Goal: Use online tool/utility: Use online tool/utility

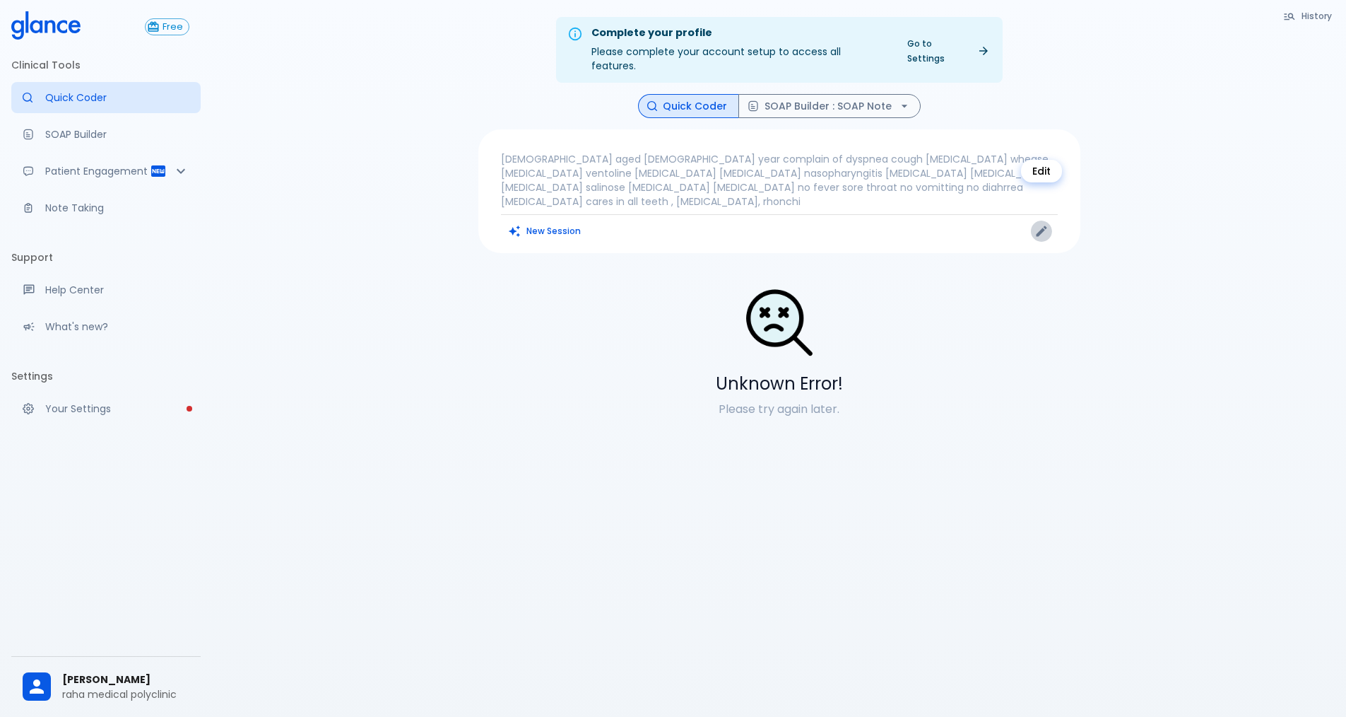
click at [1039, 226] on icon "Edit" at bounding box center [1041, 231] width 11 height 11
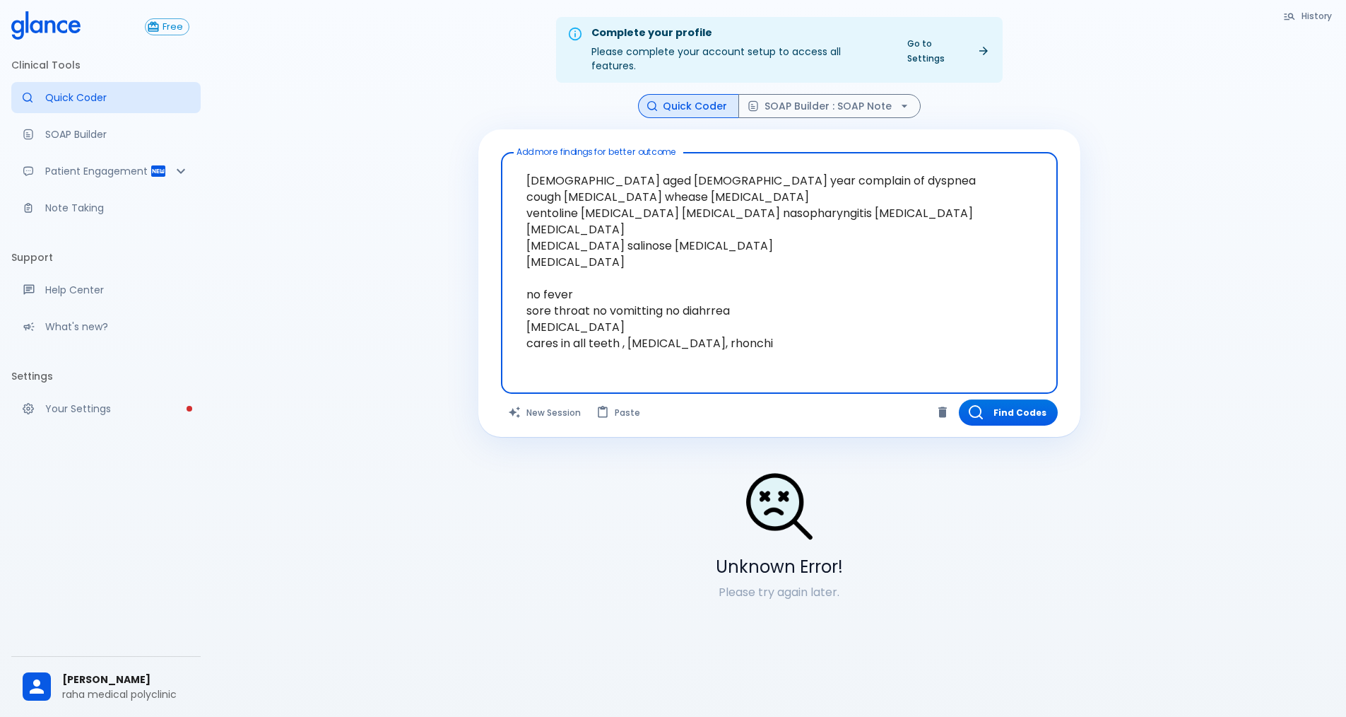
drag, startPoint x: 835, startPoint y: 329, endPoint x: 420, endPoint y: 84, distance: 481.8
click at [420, 84] on div "Complete your profile Please complete your account setup to access all features…" at bounding box center [779, 375] width 1134 height 750
click at [538, 399] on button "New Session" at bounding box center [545, 412] width 88 height 26
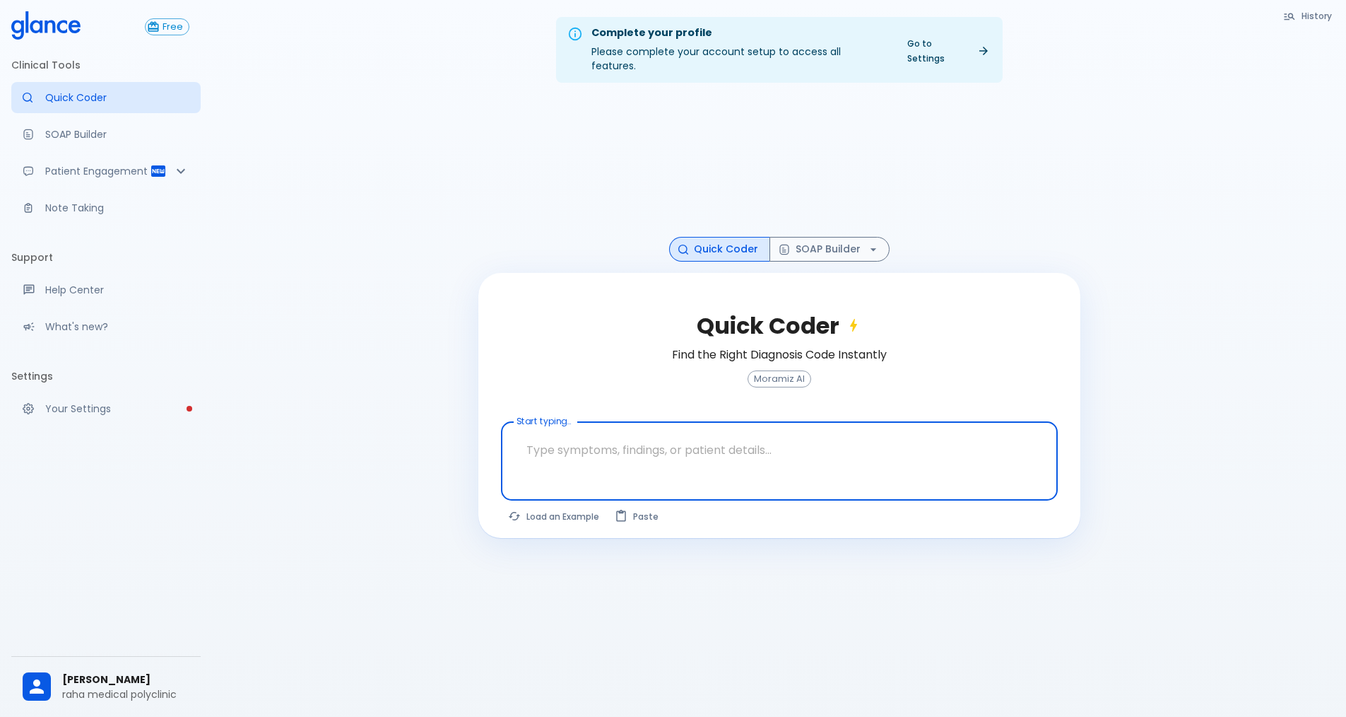
paste textarea "[DEMOGRAPHIC_DATA] aged [DEMOGRAPHIC_DATA] year complain of dyspnea cough [MEDI…"
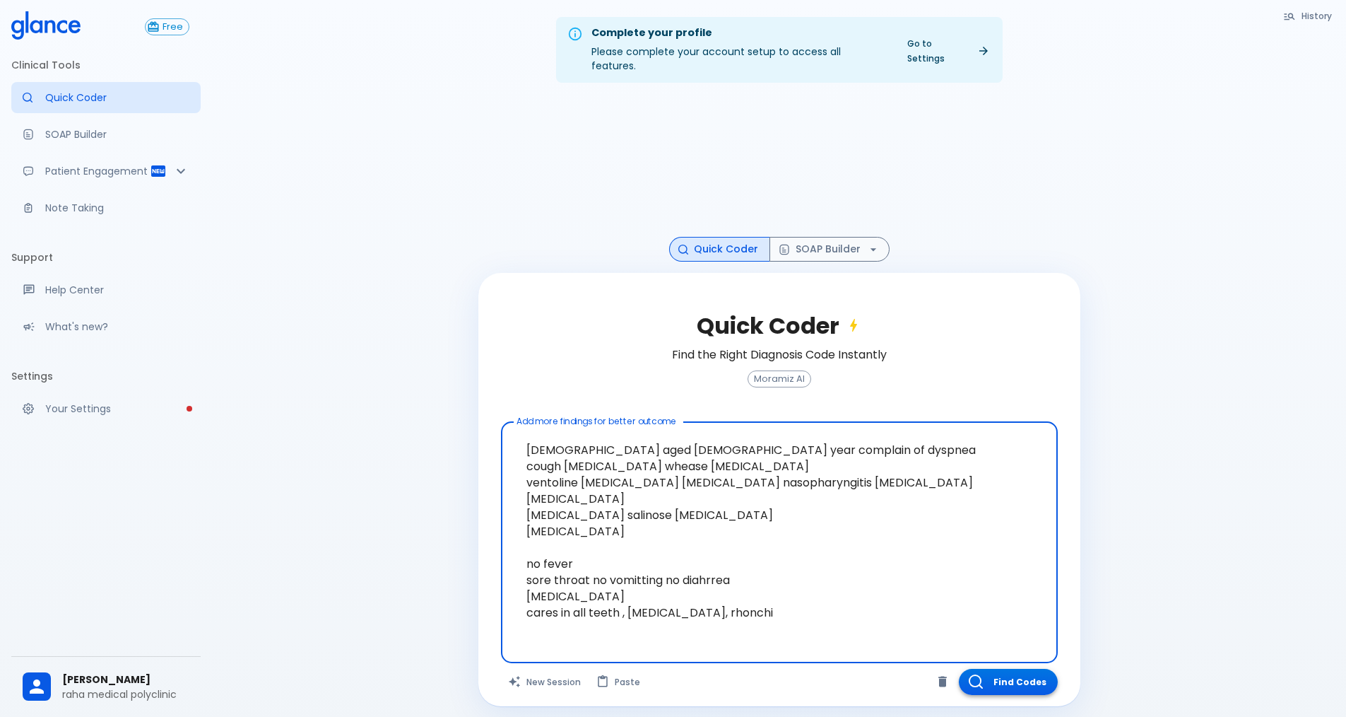
type textarea "[DEMOGRAPHIC_DATA] aged [DEMOGRAPHIC_DATA] year complain of dyspnea cough [MEDI…"
click at [1018, 668] on button "Find Codes" at bounding box center [1008, 681] width 99 height 26
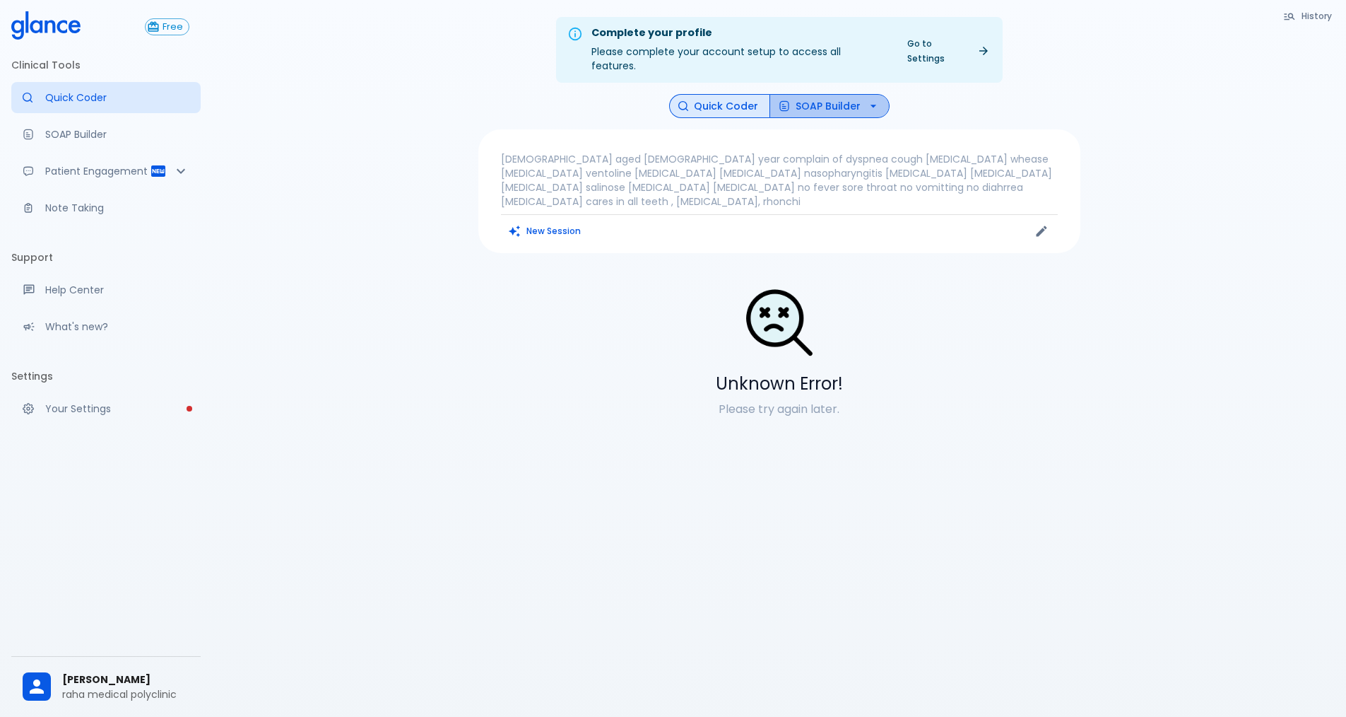
click at [836, 94] on button "SOAP Builder" at bounding box center [830, 106] width 120 height 25
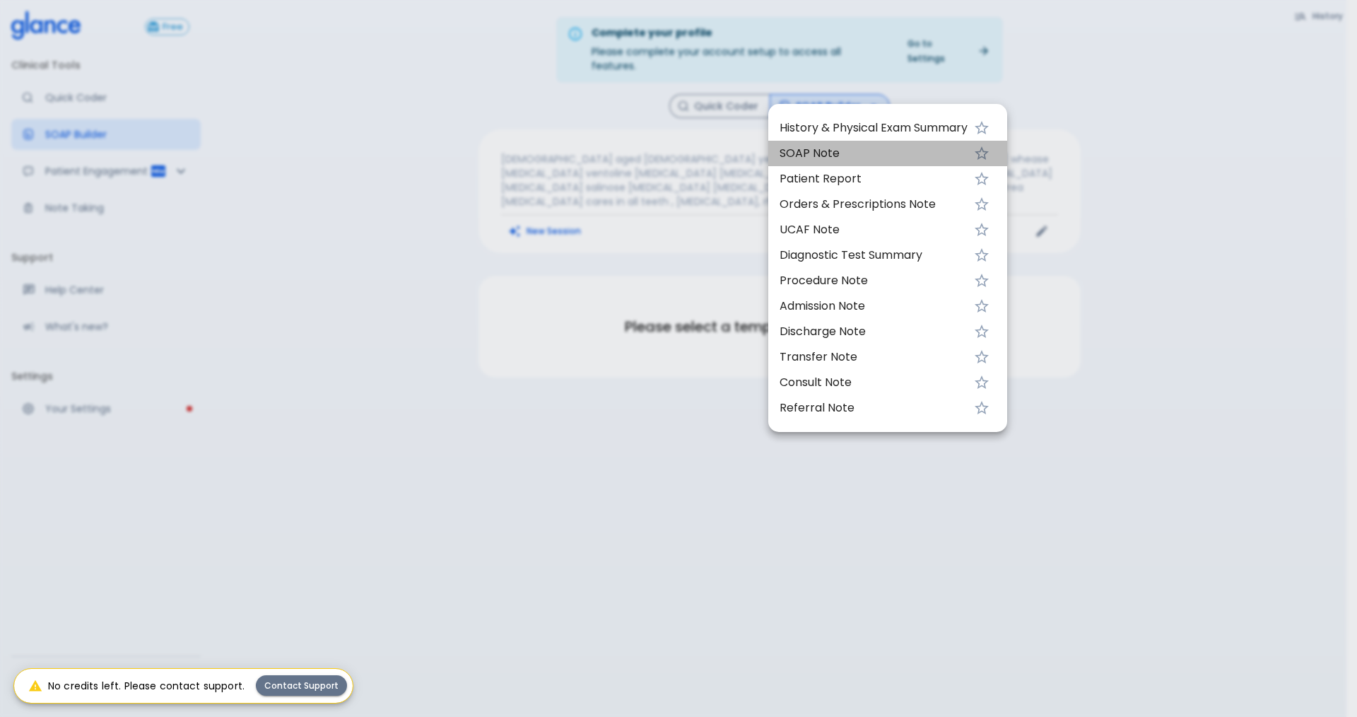
click at [856, 156] on span "SOAP Note" at bounding box center [873, 153] width 188 height 17
